Goal: Check status: Check status

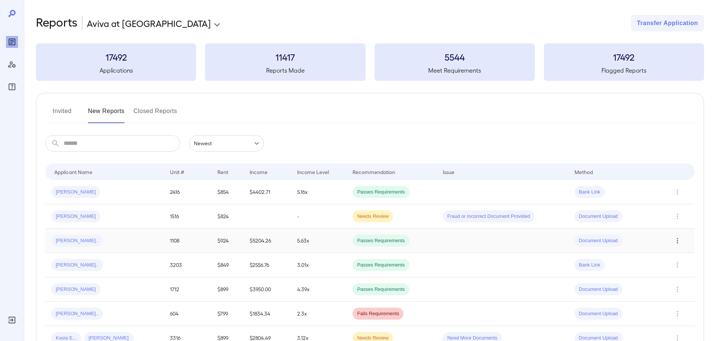
click at [676, 240] on icon "Row Actions" at bounding box center [677, 240] width 8 height 9
click at [674, 269] on li "View Report" at bounding box center [682, 267] width 59 height 12
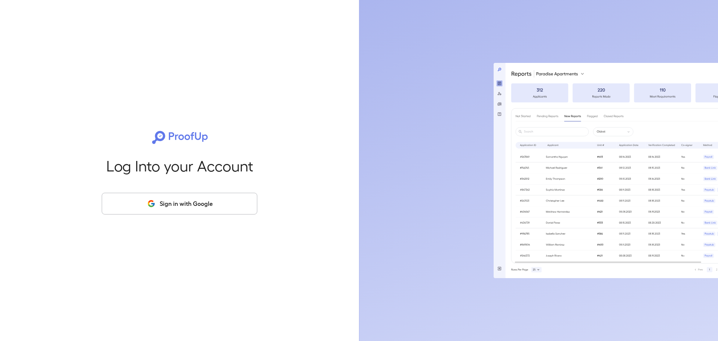
click at [166, 198] on button "Sign in with Google" at bounding box center [180, 204] width 156 height 22
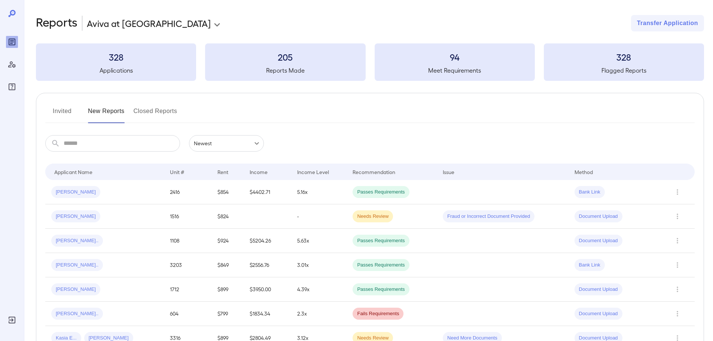
click at [116, 239] on div "[PERSON_NAME].." at bounding box center [104, 241] width 107 height 12
